Goal: Submit feedback/report problem

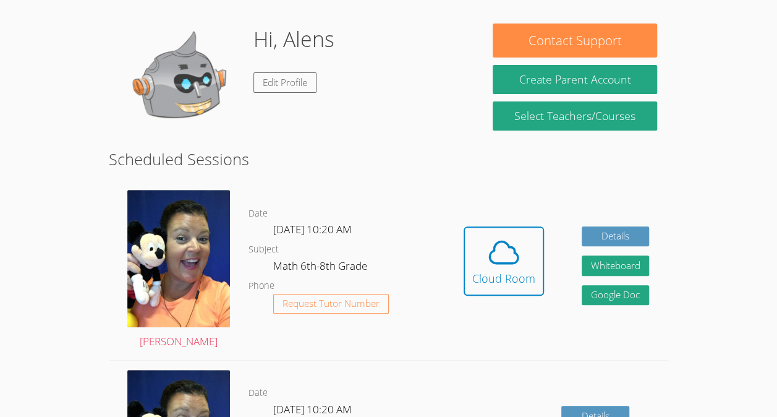
scroll to position [177, 0]
click at [507, 263] on icon at bounding box center [504, 252] width 28 height 22
click at [509, 250] on icon at bounding box center [503, 252] width 35 height 35
click at [509, 258] on icon at bounding box center [503, 252] width 35 height 35
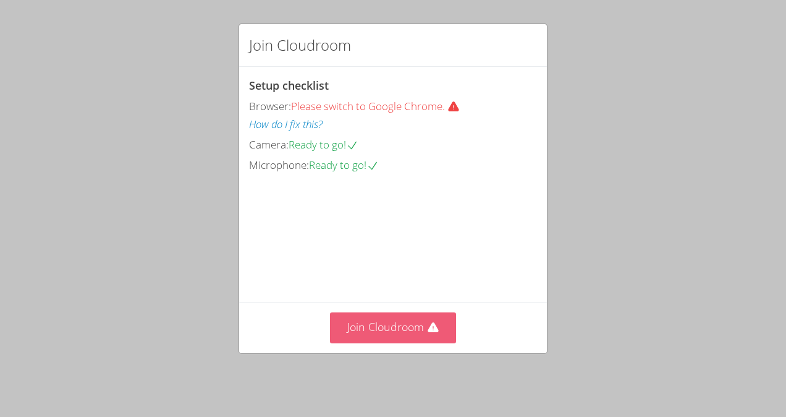
click at [410, 341] on button "Join Cloudroom" at bounding box center [393, 327] width 127 height 30
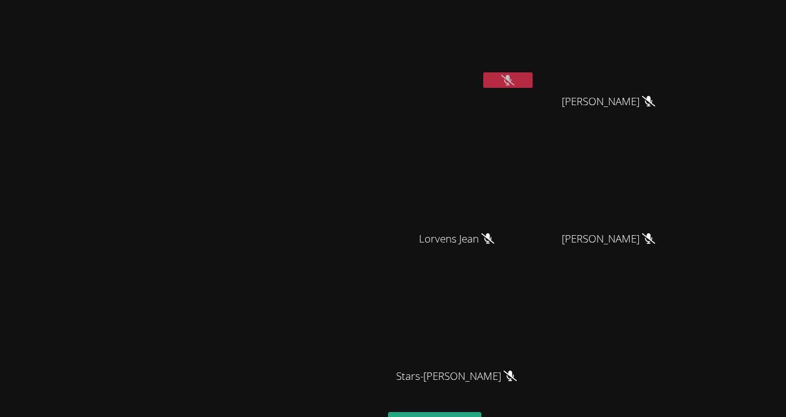
click at [514, 80] on icon at bounding box center [507, 80] width 13 height 11
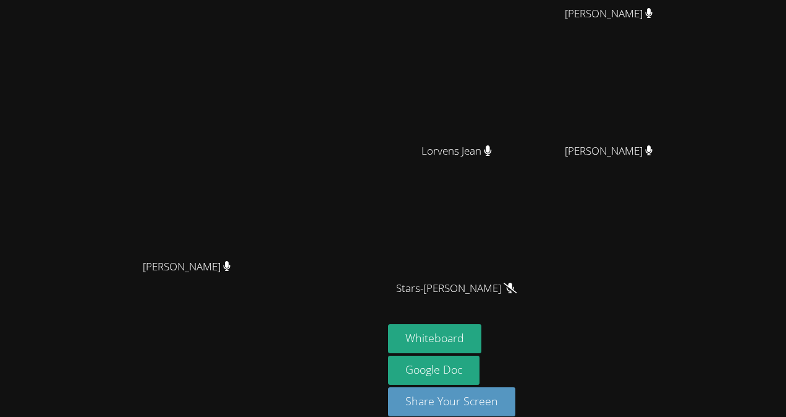
scroll to position [103, 0]
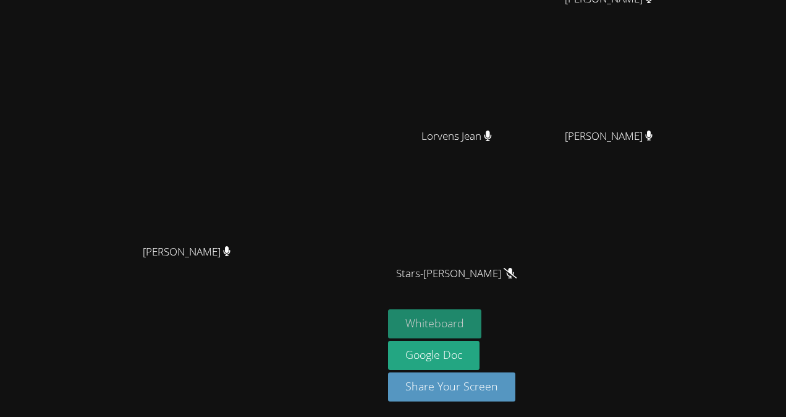
click at [481, 326] on button "Whiteboard" at bounding box center [434, 323] width 93 height 29
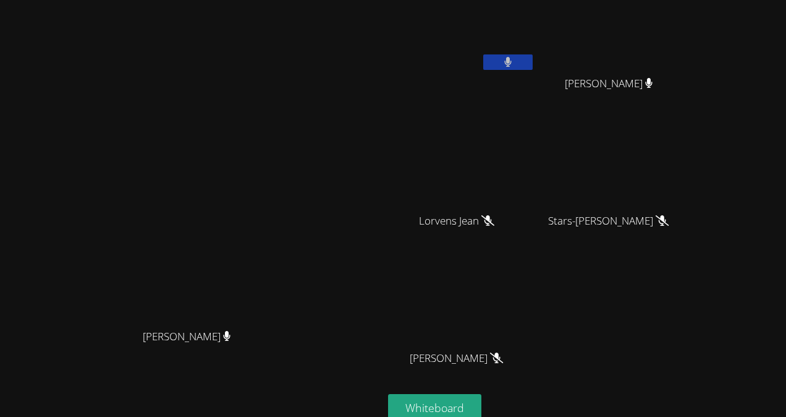
scroll to position [17, 0]
click at [514, 61] on icon at bounding box center [507, 62] width 13 height 11
click at [514, 60] on icon at bounding box center [507, 62] width 13 height 11
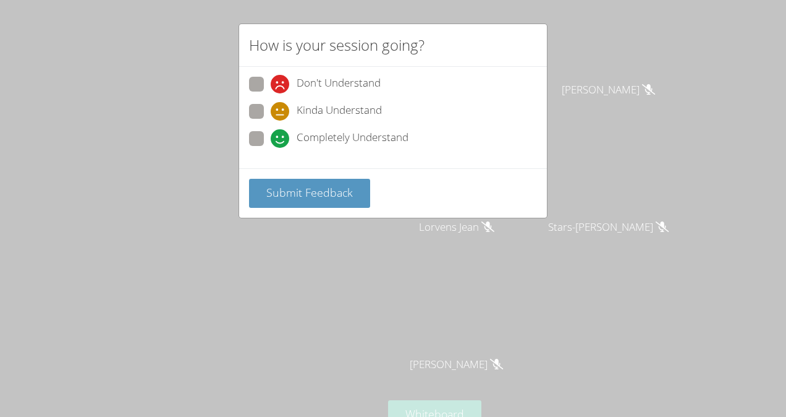
click at [269, 90] on label "Don't Understand" at bounding box center [315, 85] width 132 height 17
click at [271, 87] on input "Don't Understand" at bounding box center [276, 82] width 11 height 11
radio input "true"
click at [283, 192] on span "Submit Feedback" at bounding box center [309, 192] width 87 height 15
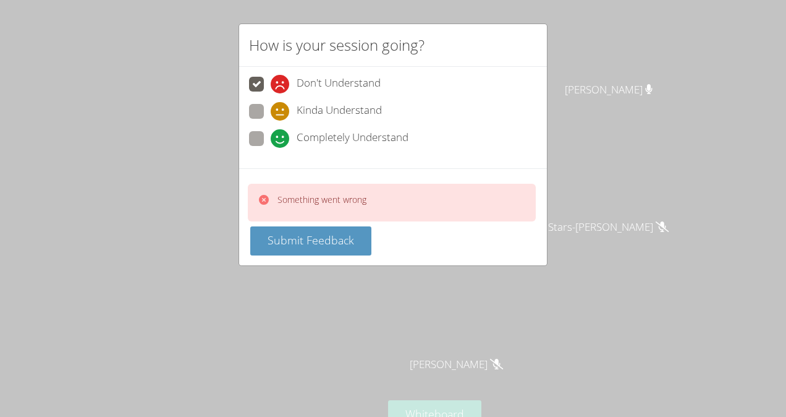
click at [271, 148] on span at bounding box center [271, 148] width 0 height 0
click at [271, 137] on input "Completely Understand" at bounding box center [276, 136] width 11 height 11
radio input "true"
click at [271, 93] on span at bounding box center [271, 93] width 0 height 0
click at [271, 85] on input "Don't Understand" at bounding box center [276, 82] width 11 height 11
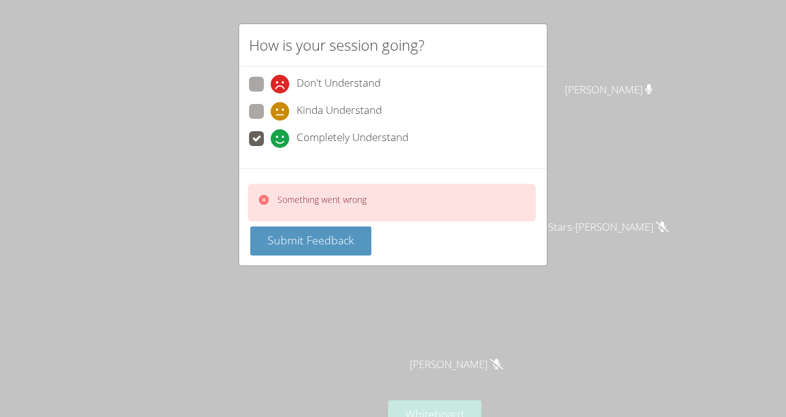
radio input "true"
click at [271, 93] on span at bounding box center [271, 93] width 0 height 0
click at [271, 82] on input "Don't Understand" at bounding box center [276, 82] width 11 height 11
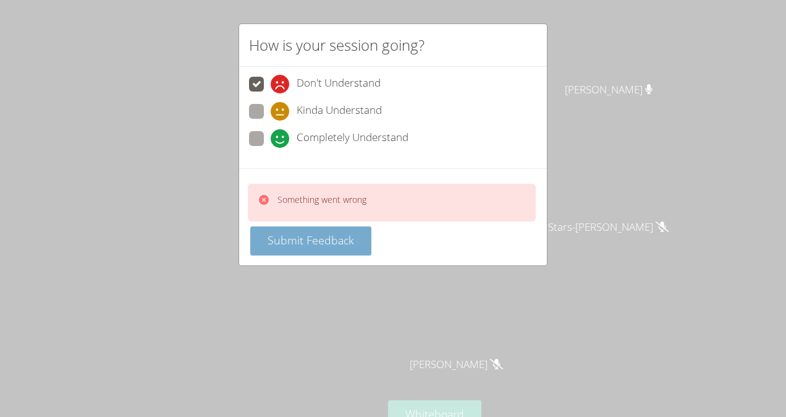
click at [327, 239] on span "Submit Feedback" at bounding box center [311, 239] width 87 height 15
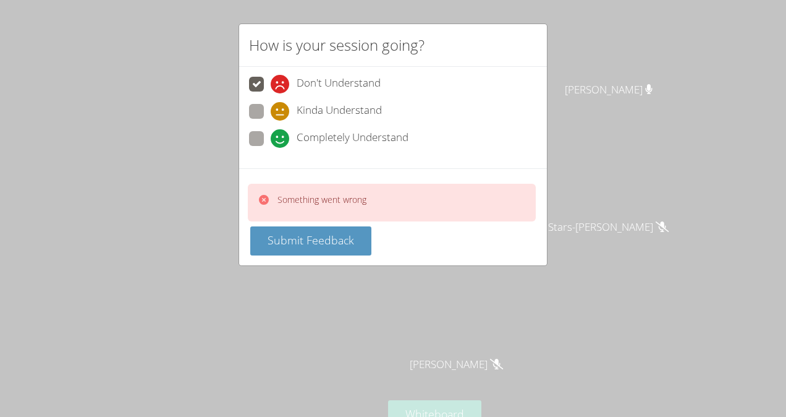
click at [271, 93] on span at bounding box center [271, 93] width 0 height 0
click at [271, 78] on input "Don't Understand" at bounding box center [276, 82] width 11 height 11
click at [253, 91] on label "Don't Understand" at bounding box center [315, 85] width 132 height 17
click at [271, 87] on input "Don't Understand" at bounding box center [276, 82] width 11 height 11
click at [263, 125] on div "Don't Understand Kinda Understand Completely Understand" at bounding box center [393, 115] width 288 height 77
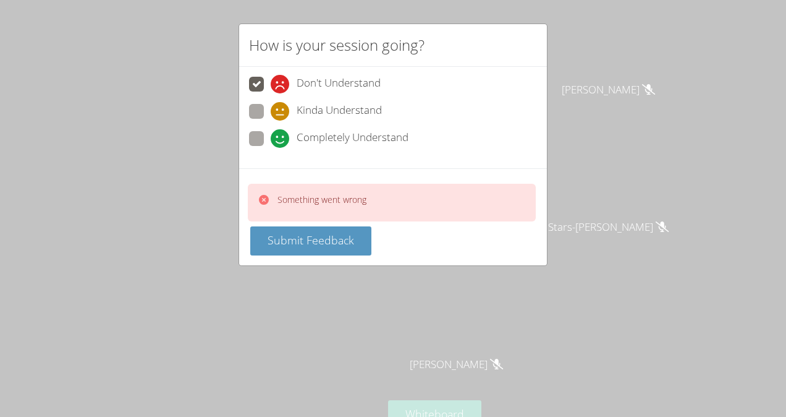
click at [271, 148] on span at bounding box center [271, 148] width 0 height 0
click at [271, 137] on input "Completely Understand" at bounding box center [276, 136] width 11 height 11
radio input "true"
click at [298, 253] on div "Something went wrong Submit Feedback" at bounding box center [393, 216] width 308 height 97
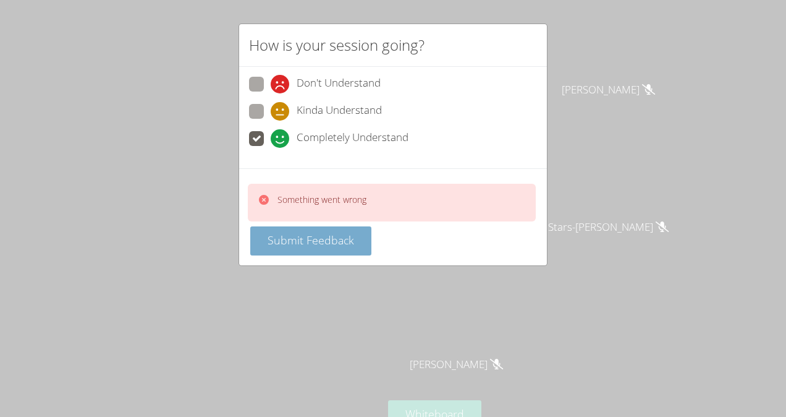
click at [300, 235] on span "Submit Feedback" at bounding box center [311, 239] width 87 height 15
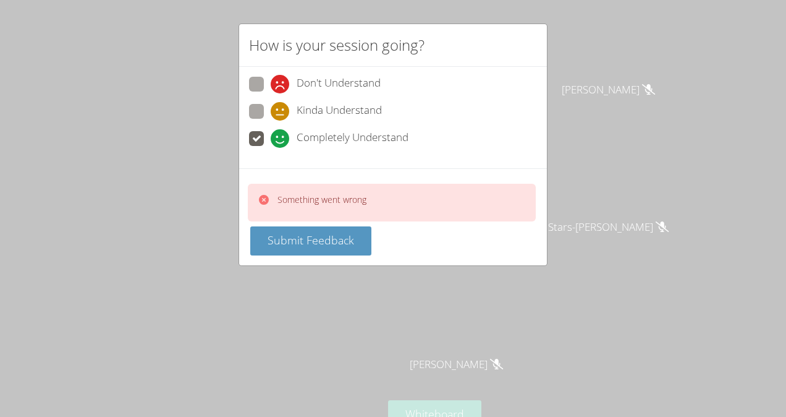
click at [271, 93] on span at bounding box center [271, 93] width 0 height 0
click at [271, 85] on input "Don't Understand" at bounding box center [276, 82] width 11 height 11
radio input "true"
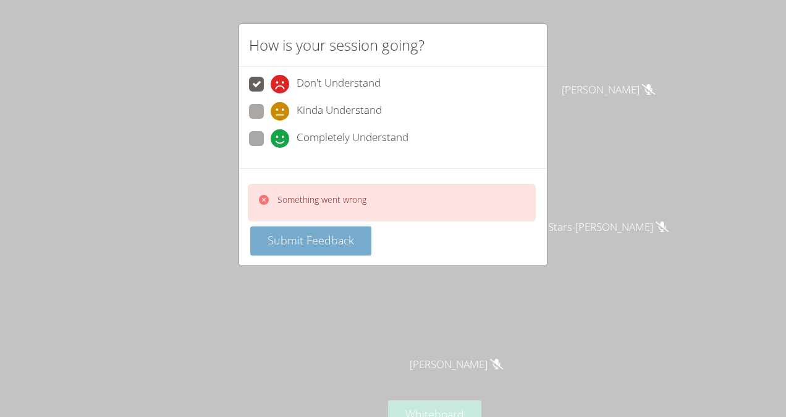
click at [309, 239] on span "Submit Feedback" at bounding box center [311, 239] width 87 height 15
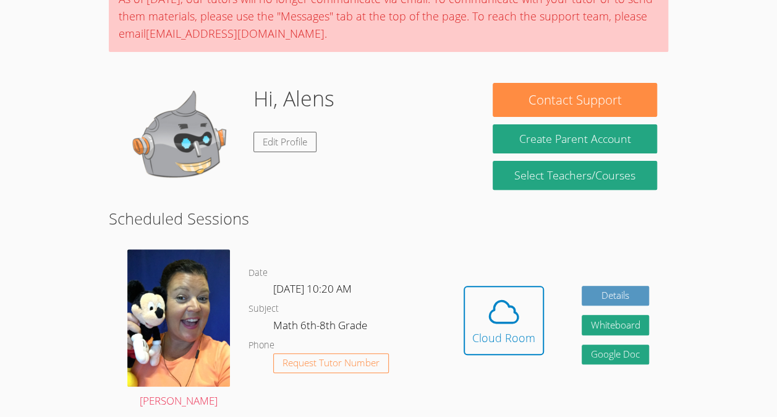
scroll to position [122, 0]
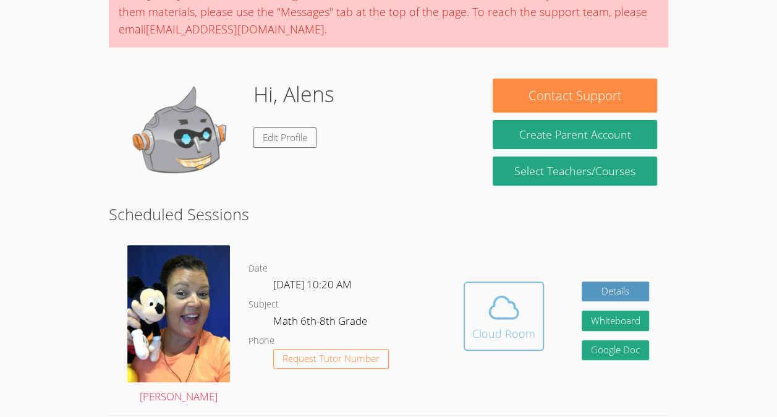
click at [477, 305] on span at bounding box center [503, 307] width 63 height 35
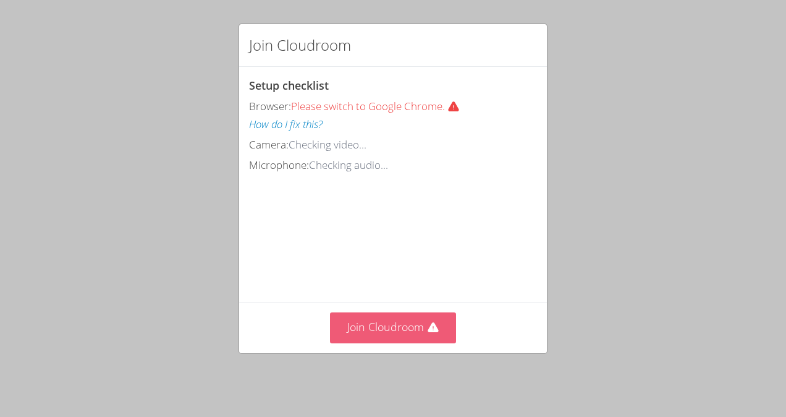
click at [404, 331] on button "Join Cloudroom" at bounding box center [393, 327] width 127 height 30
